Goal: Find contact information: Find contact information

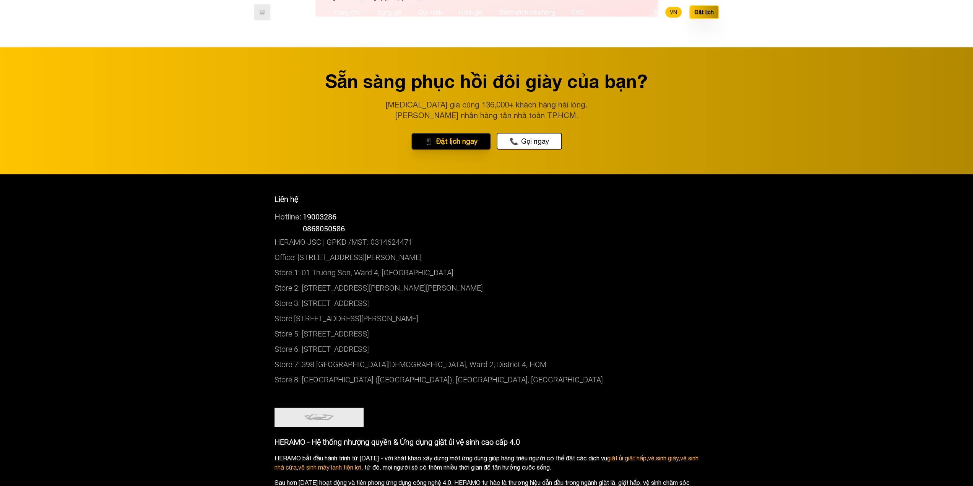
scroll to position [4398, 0]
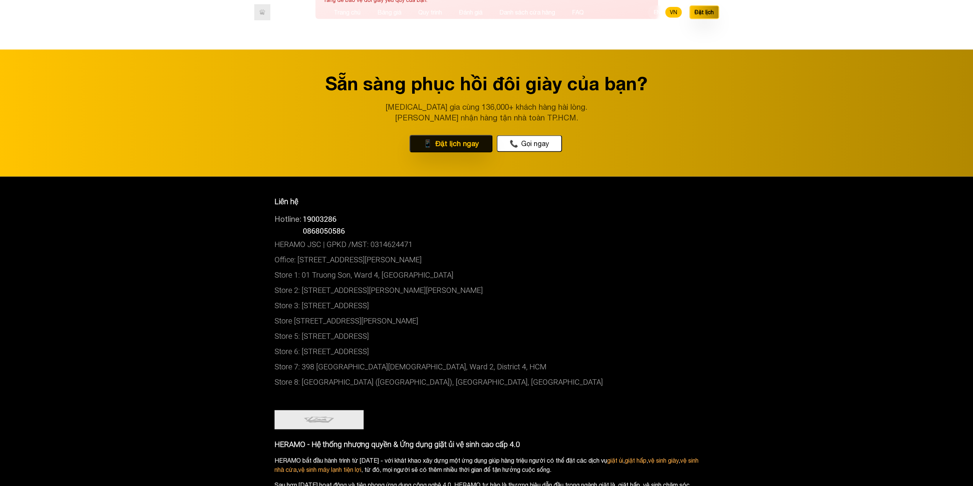
click at [457, 148] on button "📱 Đặt lịch ngay" at bounding box center [450, 144] width 83 height 18
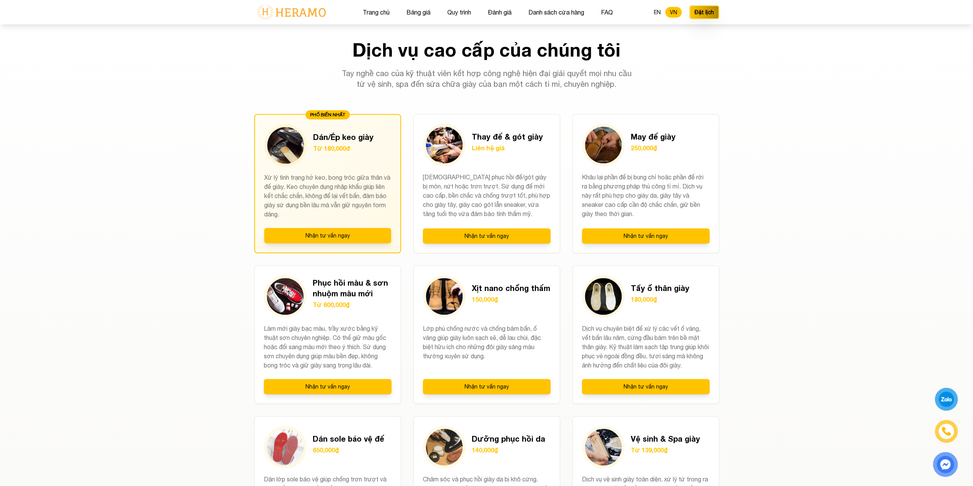
scroll to position [650, 0]
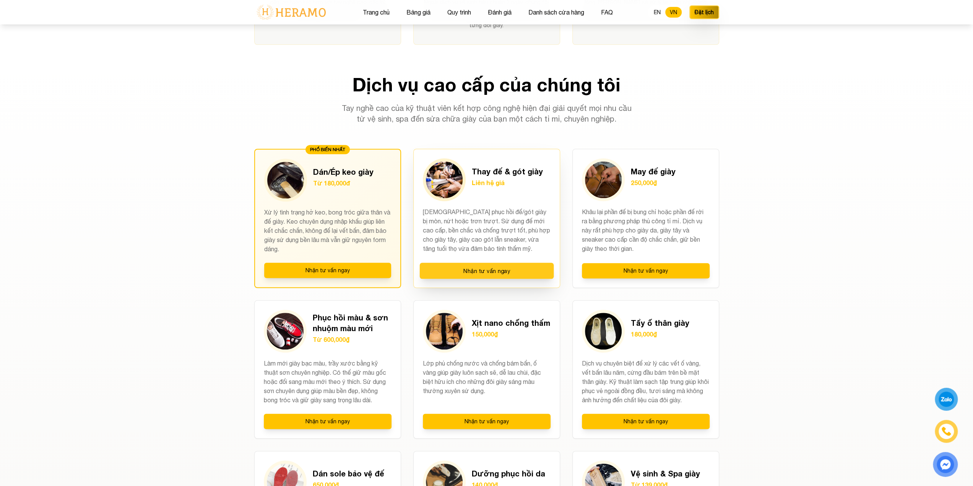
click at [495, 270] on button "Nhận tư vấn ngay" at bounding box center [486, 271] width 134 height 16
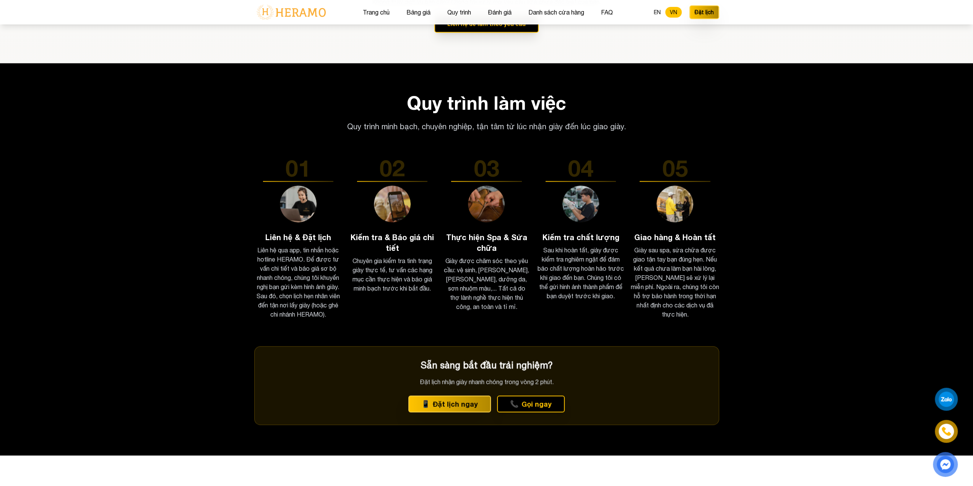
scroll to position [1415, 0]
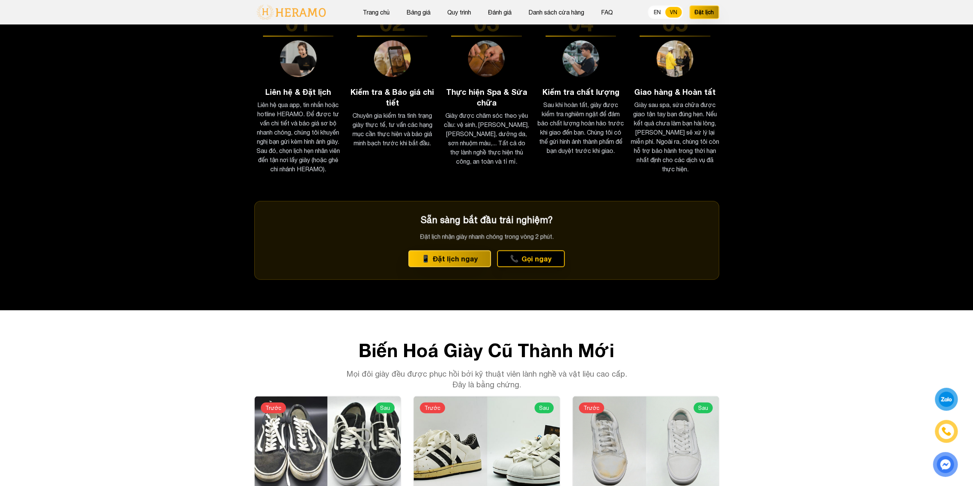
click at [941, 396] on div at bounding box center [946, 399] width 15 height 14
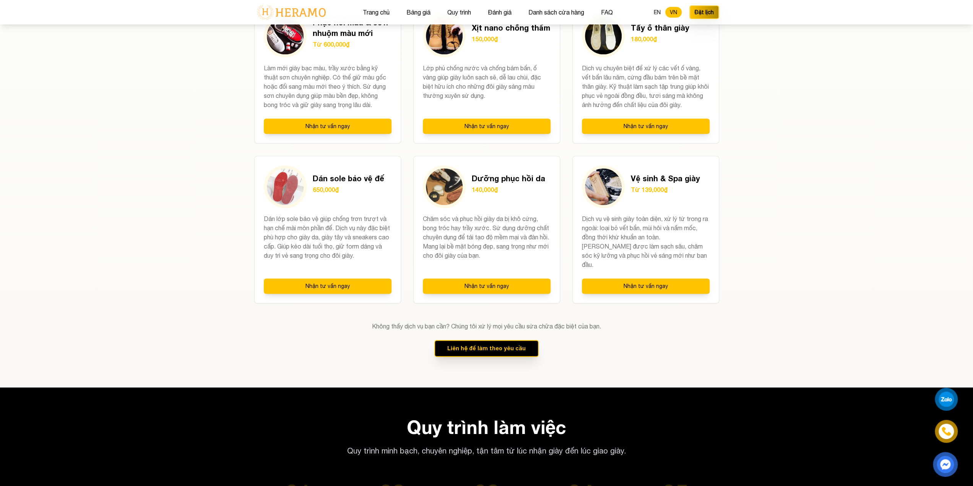
scroll to position [1224, 0]
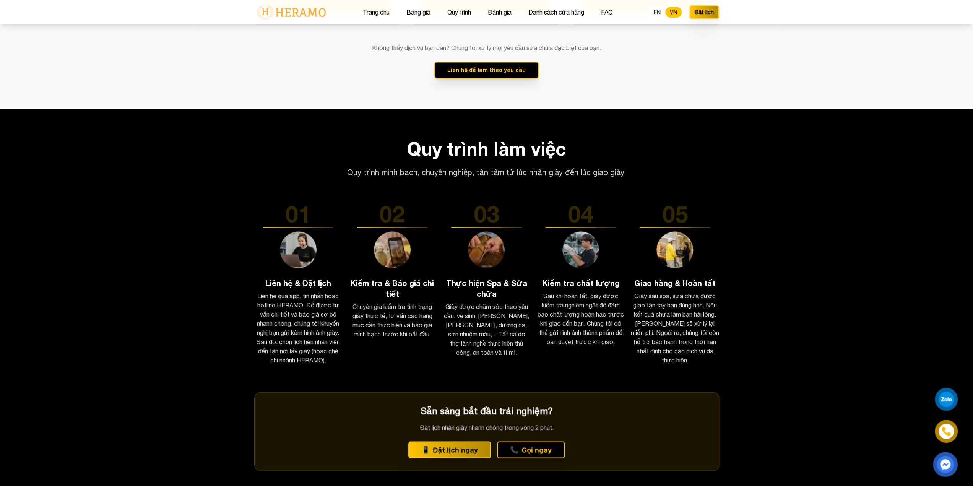
click at [950, 430] on img at bounding box center [946, 431] width 10 height 10
click at [948, 468] on img at bounding box center [945, 464] width 21 height 21
